Goal: Transaction & Acquisition: Purchase product/service

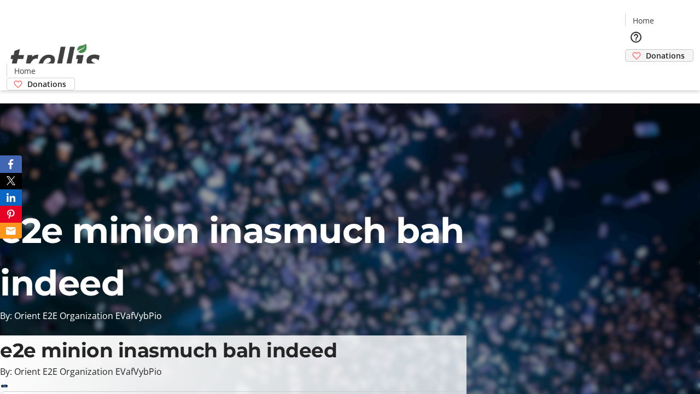
click at [646, 50] on span "Donations" at bounding box center [665, 55] width 39 height 11
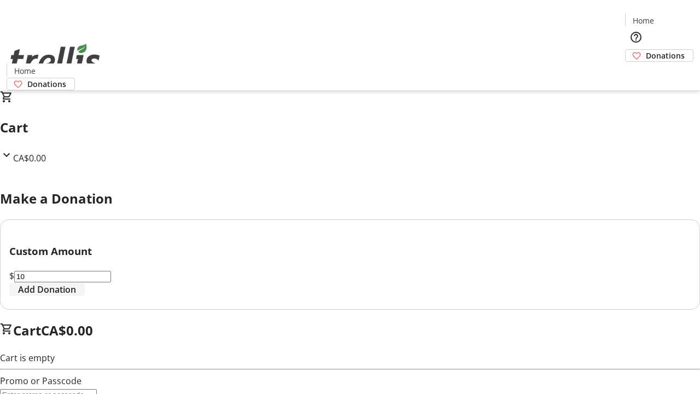
click at [76, 296] on span "Add Donation" at bounding box center [47, 289] width 58 height 13
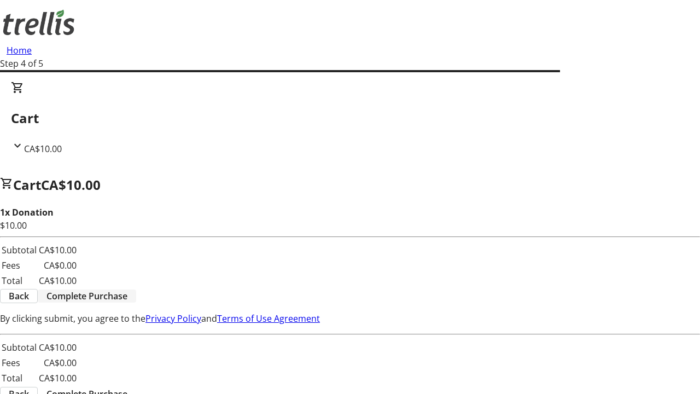
click at [127, 289] on span "Complete Purchase" at bounding box center [87, 295] width 81 height 13
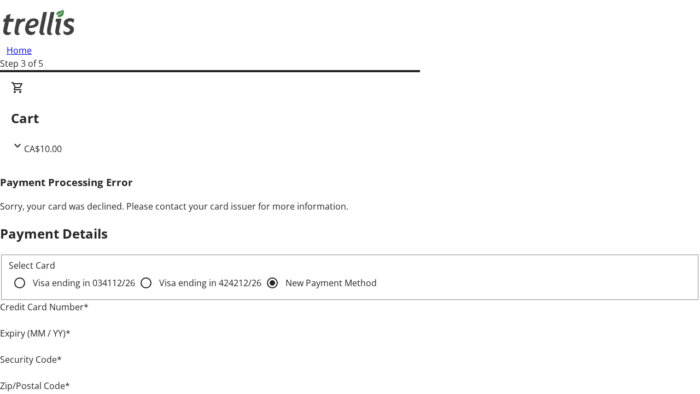
click at [135, 292] on input "Visa ending in 4242 12/26" at bounding box center [146, 283] width 22 height 22
radio input "true"
